Goal: Information Seeking & Learning: Learn about a topic

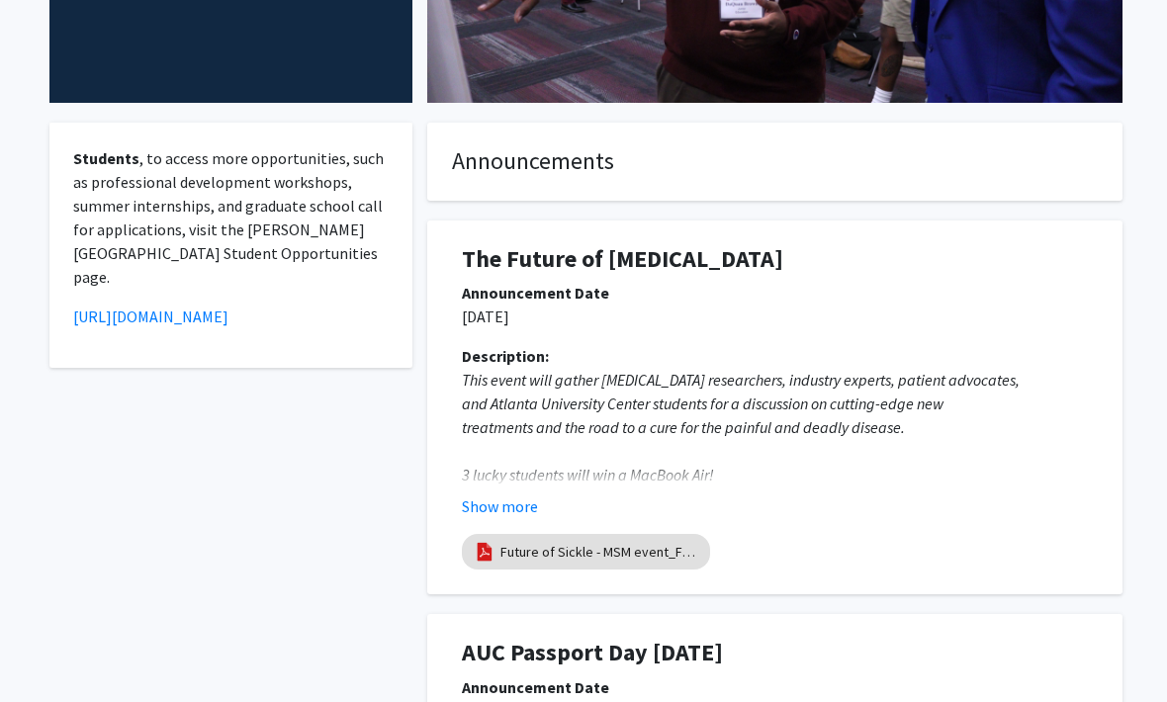
scroll to position [356, 0]
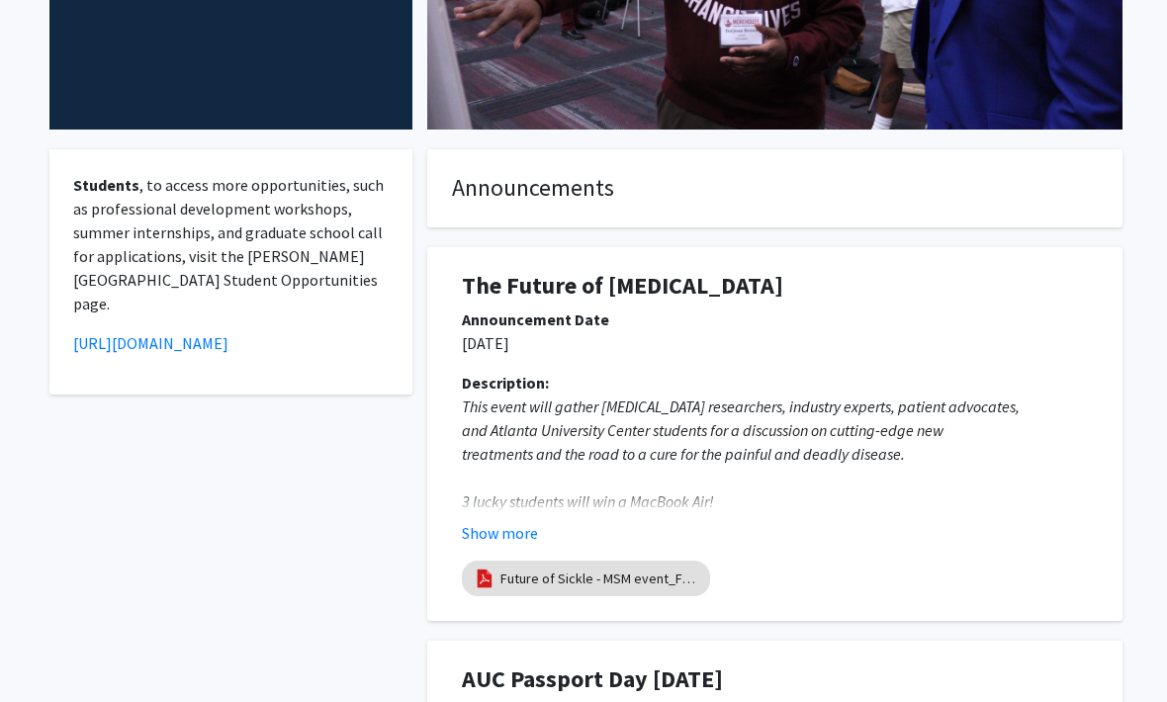
click at [901, 420] on em "and Atlanta University Center students for a discussion on cutting-edge new" at bounding box center [703, 430] width 482 height 20
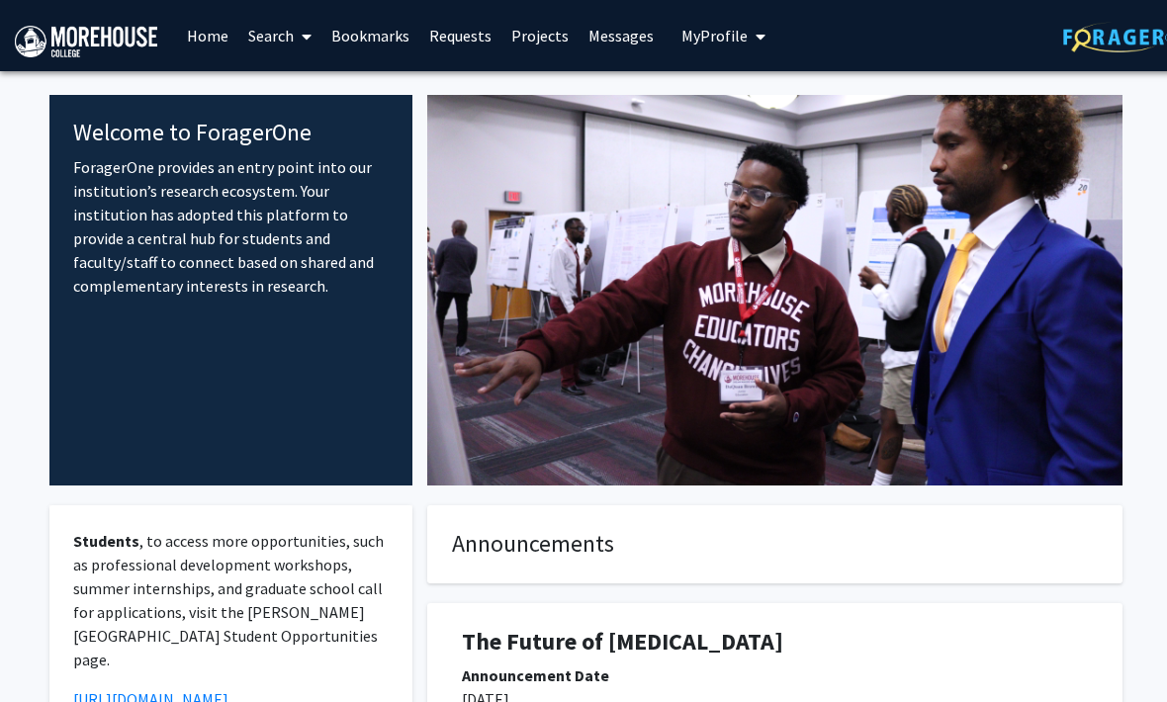
scroll to position [0, 0]
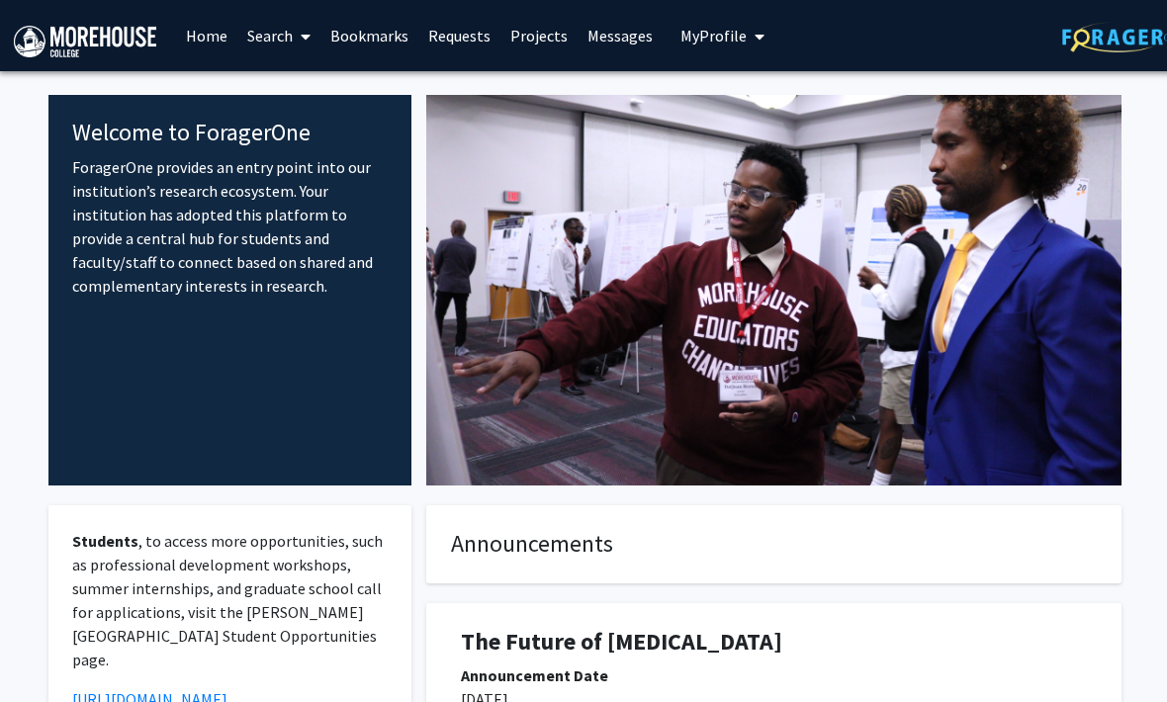
click at [756, 41] on icon "My profile dropdown to access profile and logout" at bounding box center [761, 37] width 10 height 16
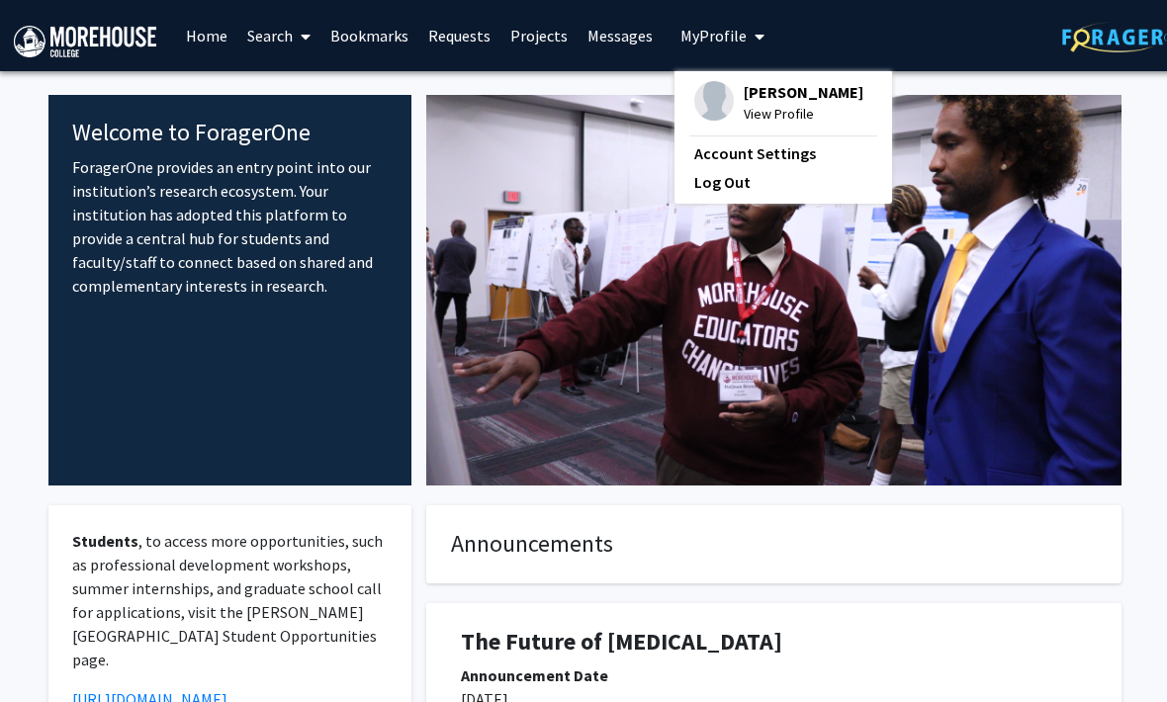
click at [833, 298] on div at bounding box center [773, 290] width 725 height 391
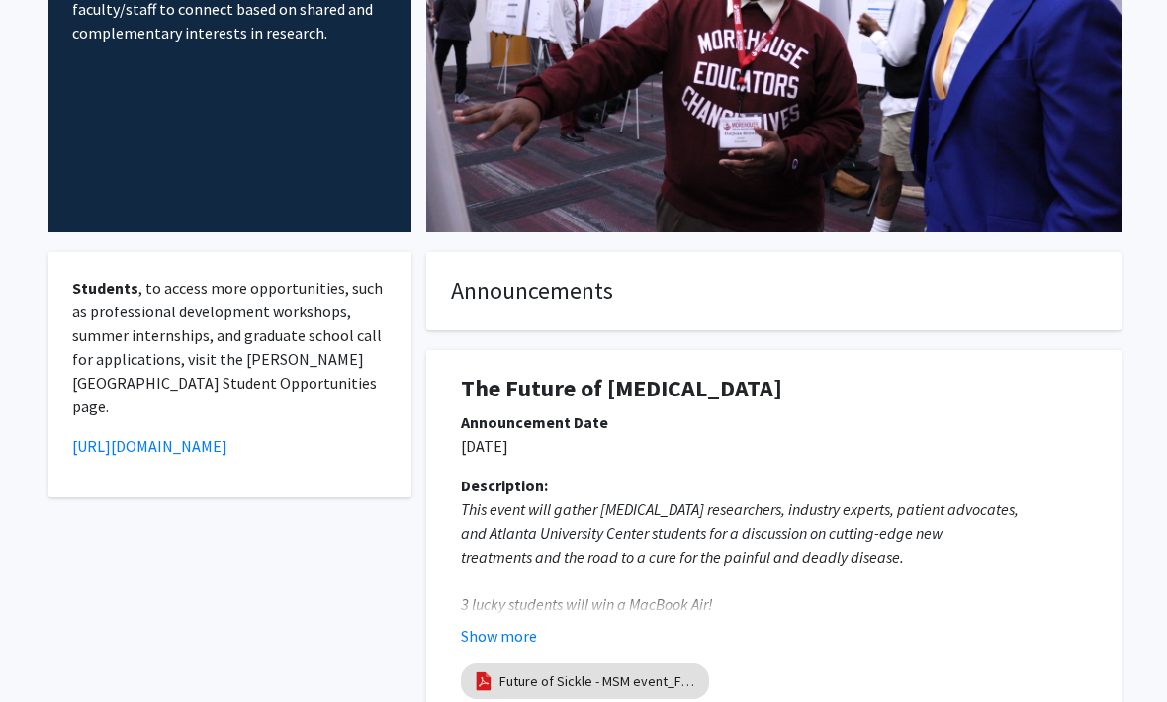
scroll to position [253, 1]
click at [635, 671] on link "Future of Sickle - MSM event_Fall 2025" at bounding box center [598, 681] width 198 height 21
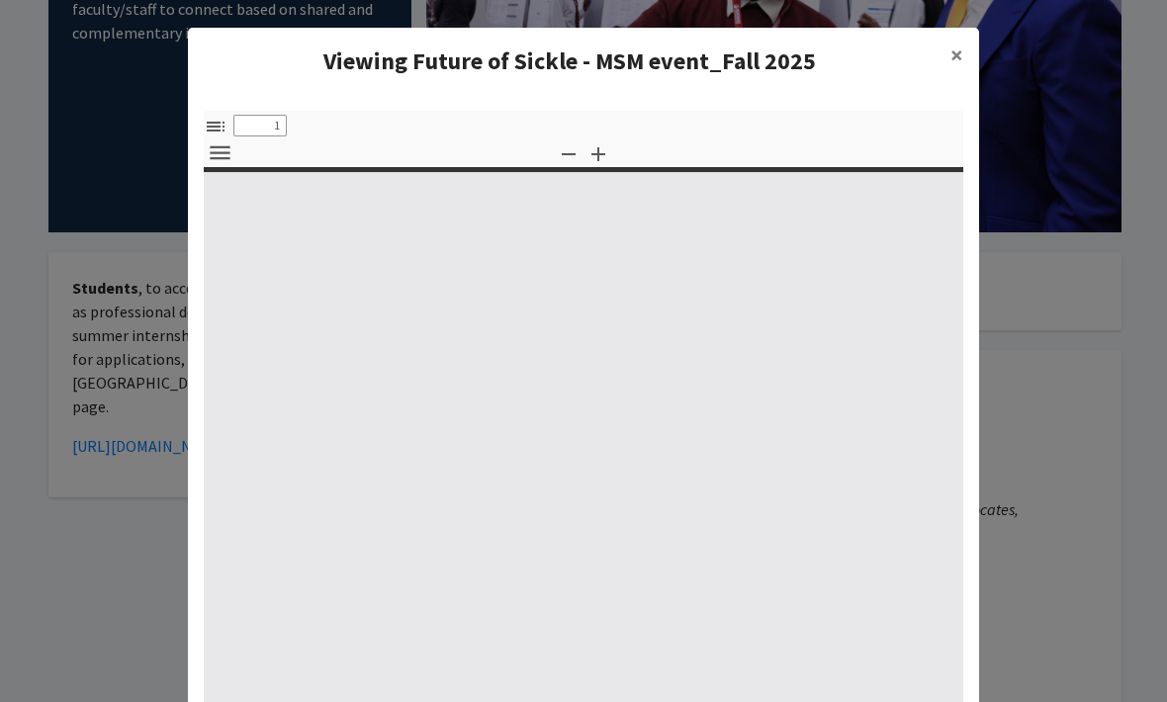
select select "custom"
type input "0"
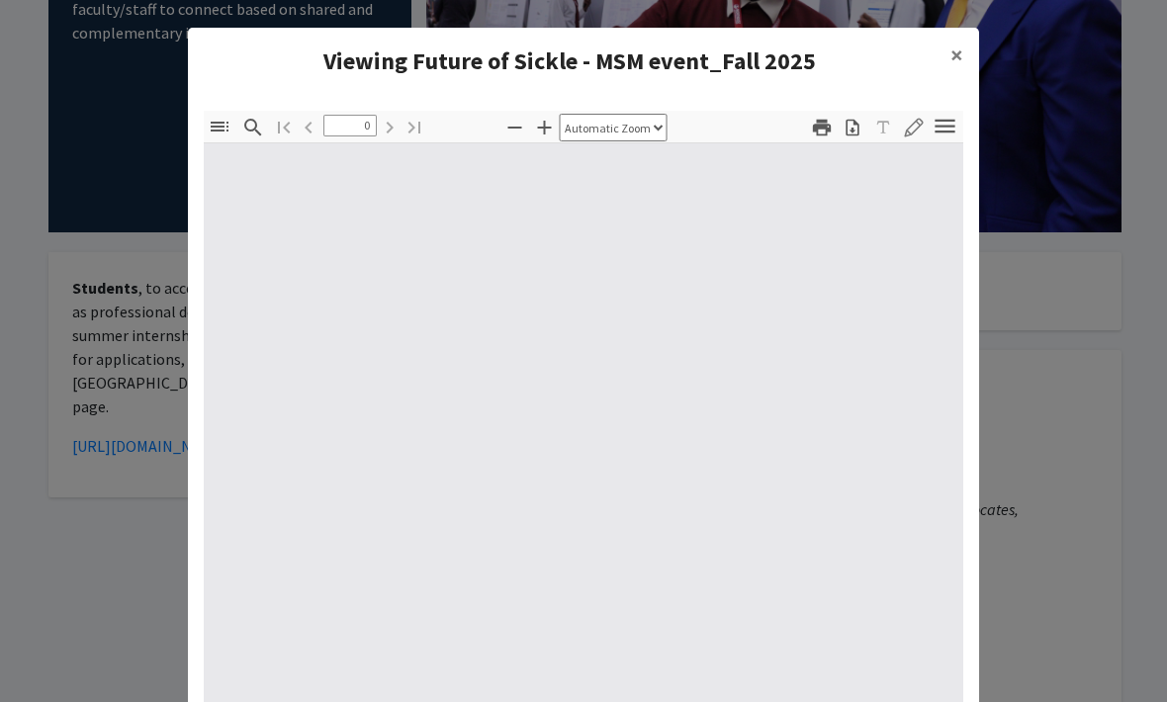
select select "custom"
type input "1"
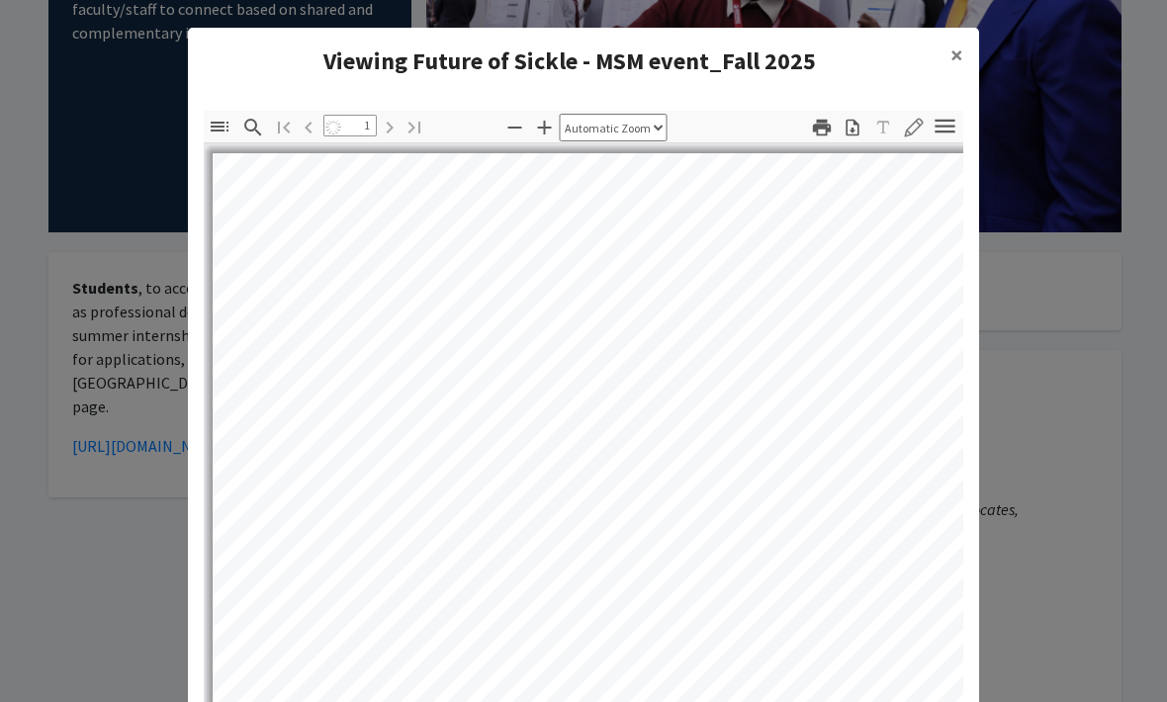
select select "auto"
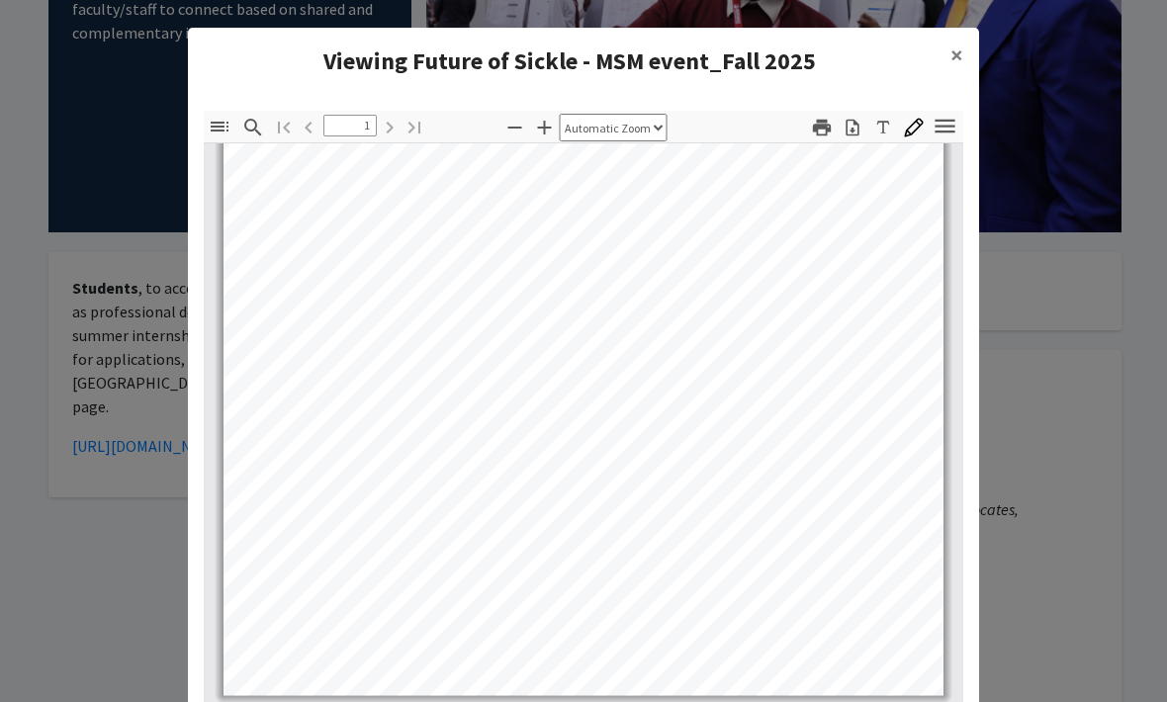
scroll to position [0, 0]
click at [943, 63] on button "×" at bounding box center [957, 55] width 45 height 55
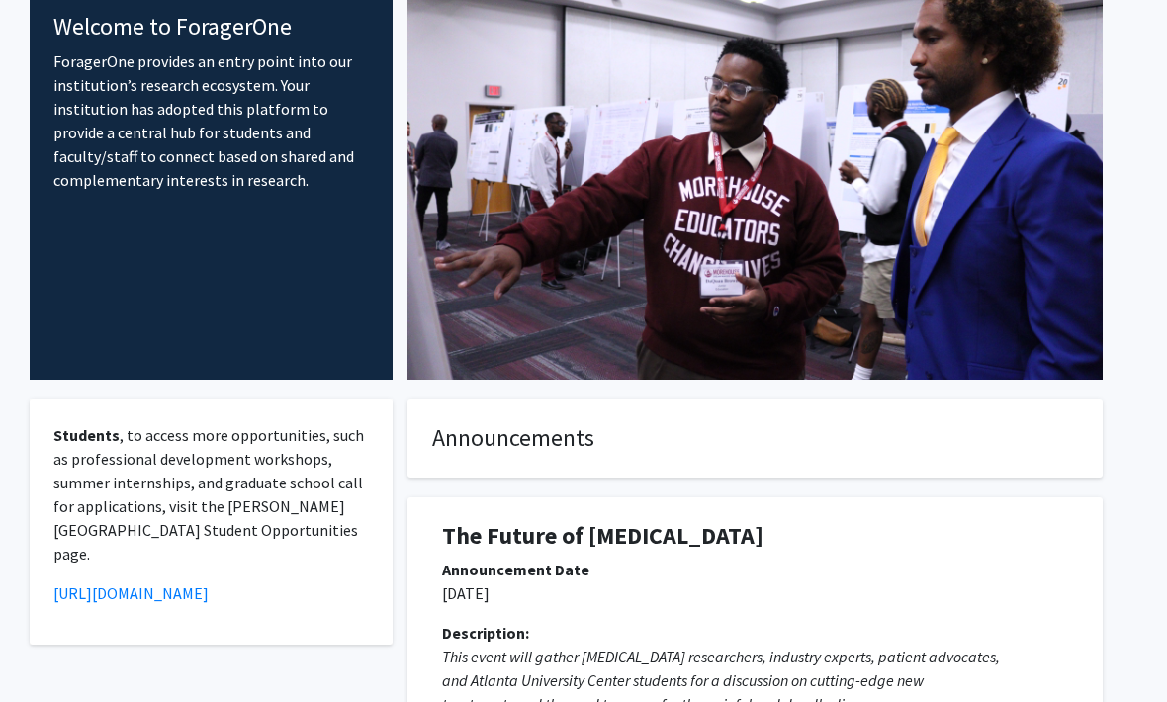
scroll to position [71, 20]
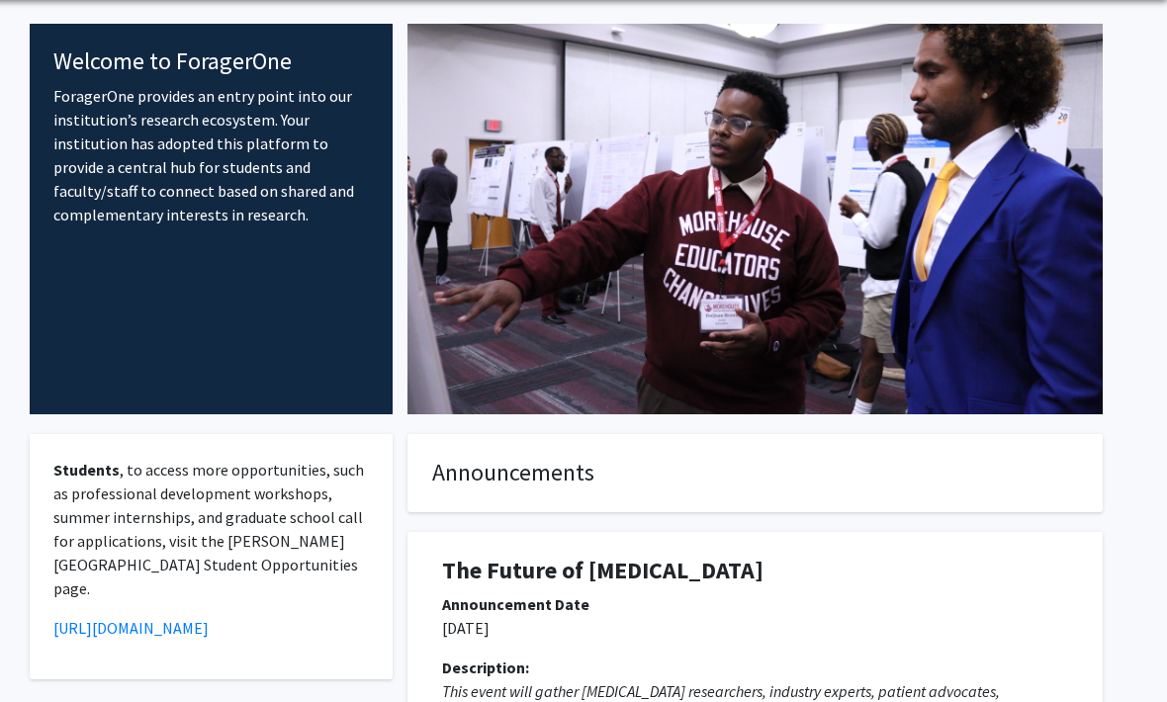
click at [711, 557] on h1 "The Future of [MEDICAL_DATA]" at bounding box center [755, 571] width 626 height 29
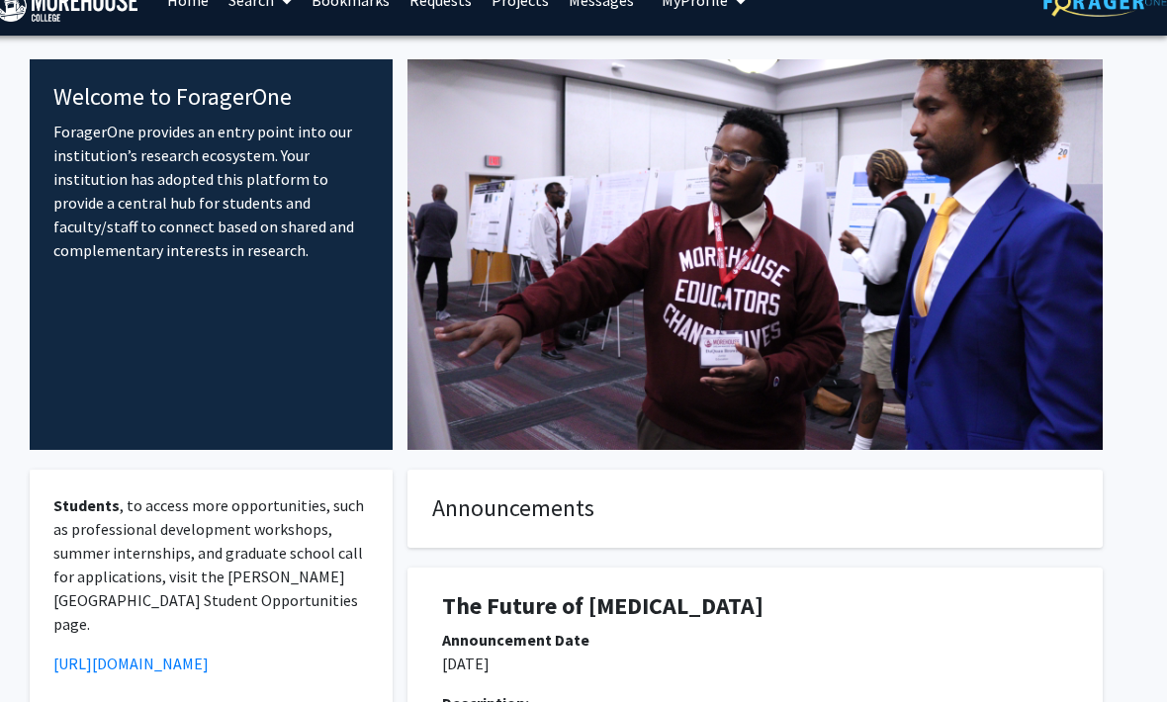
click at [644, 592] on h1 "The Future of [MEDICAL_DATA]" at bounding box center [755, 606] width 626 height 29
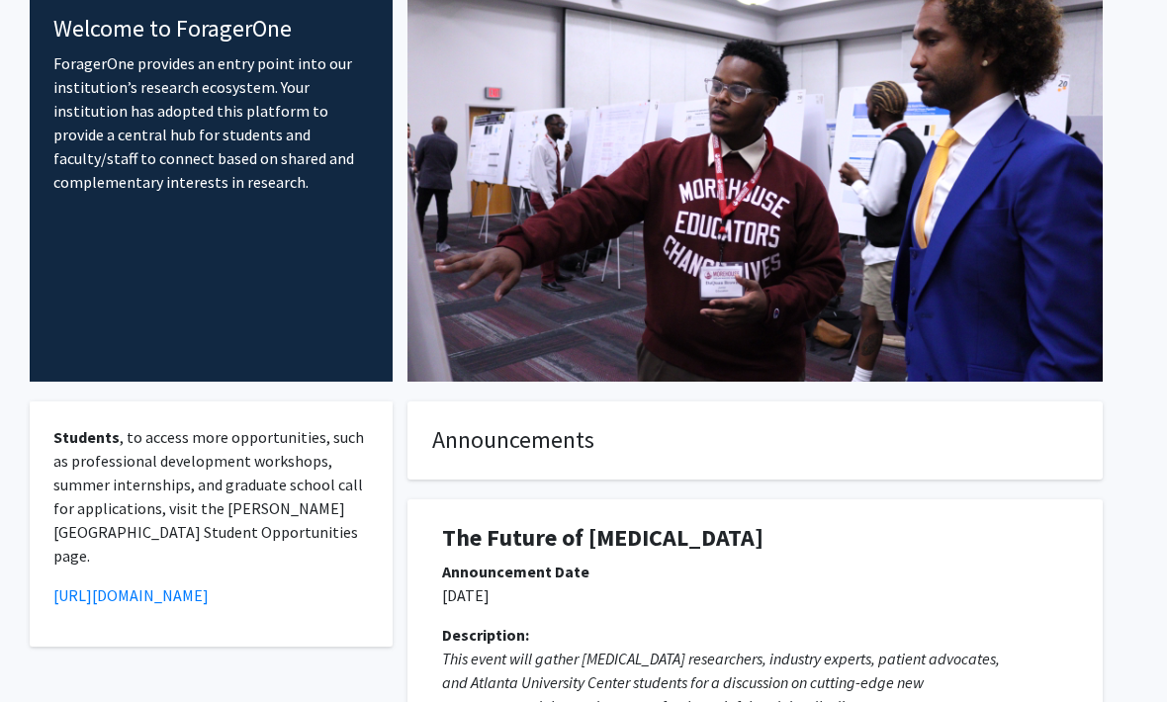
scroll to position [109, 20]
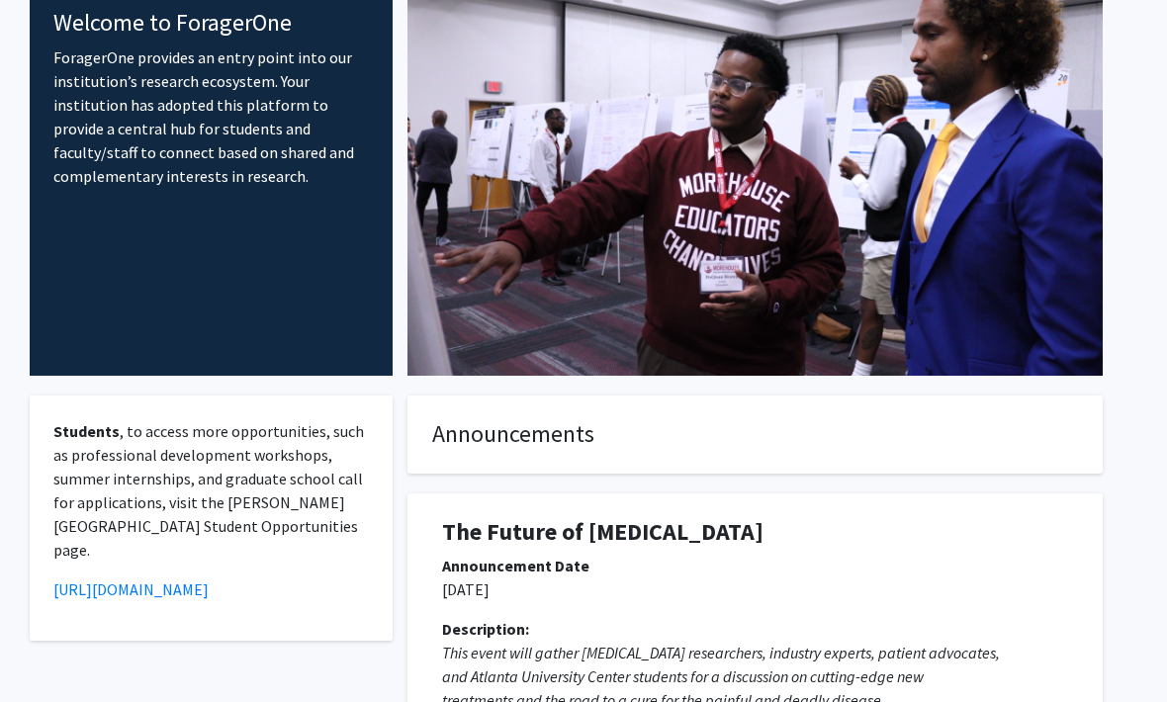
click at [666, 644] on em "This event will gather [MEDICAL_DATA] researchers, industry experts, patient ad…" at bounding box center [721, 654] width 558 height 20
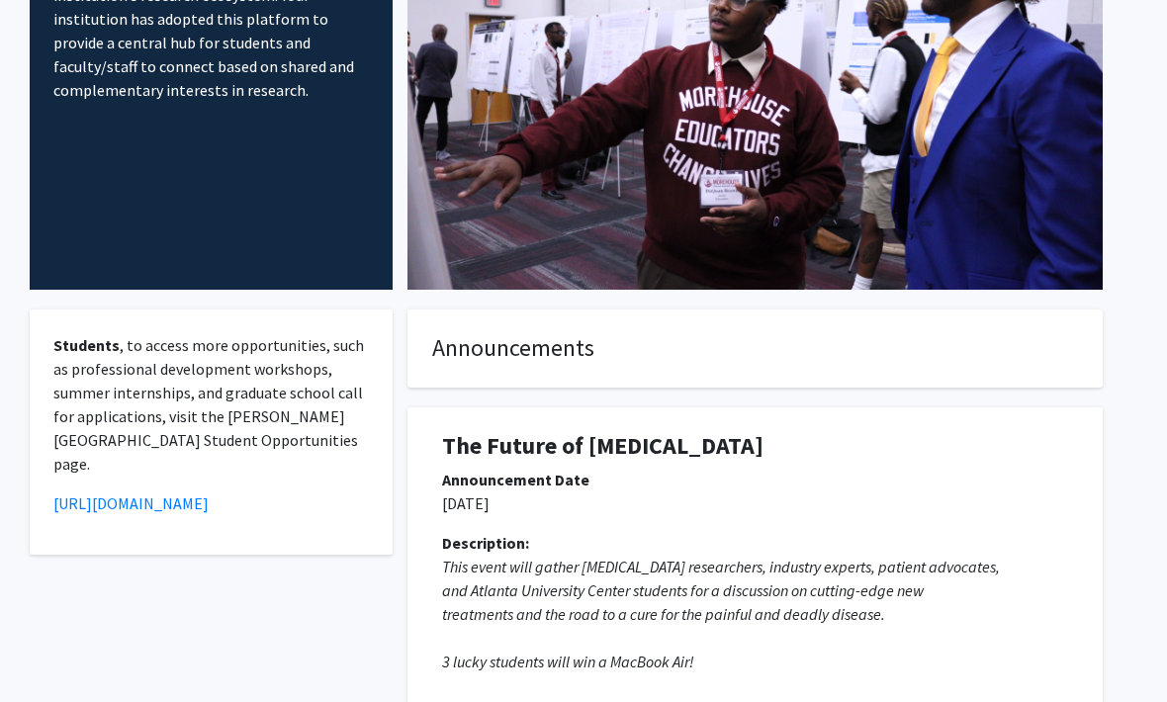
scroll to position [241, 20]
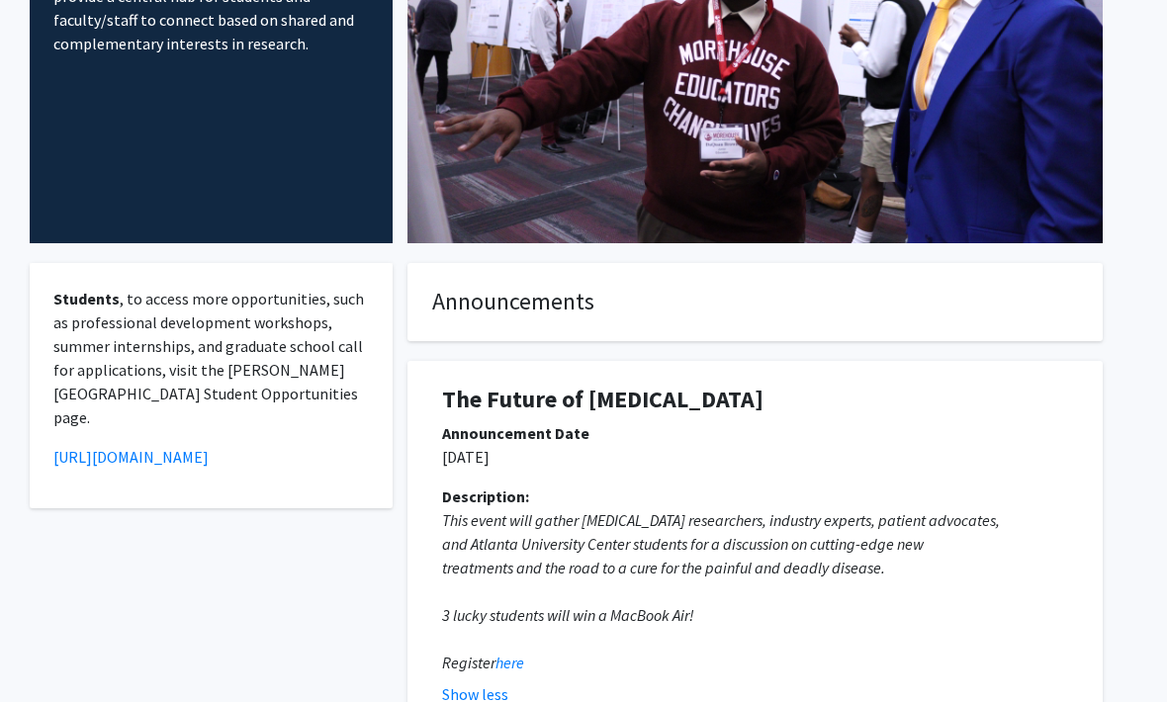
click at [512, 654] on em "here" at bounding box center [509, 664] width 29 height 20
